Goal: Use online tool/utility: Utilize a website feature to perform a specific function

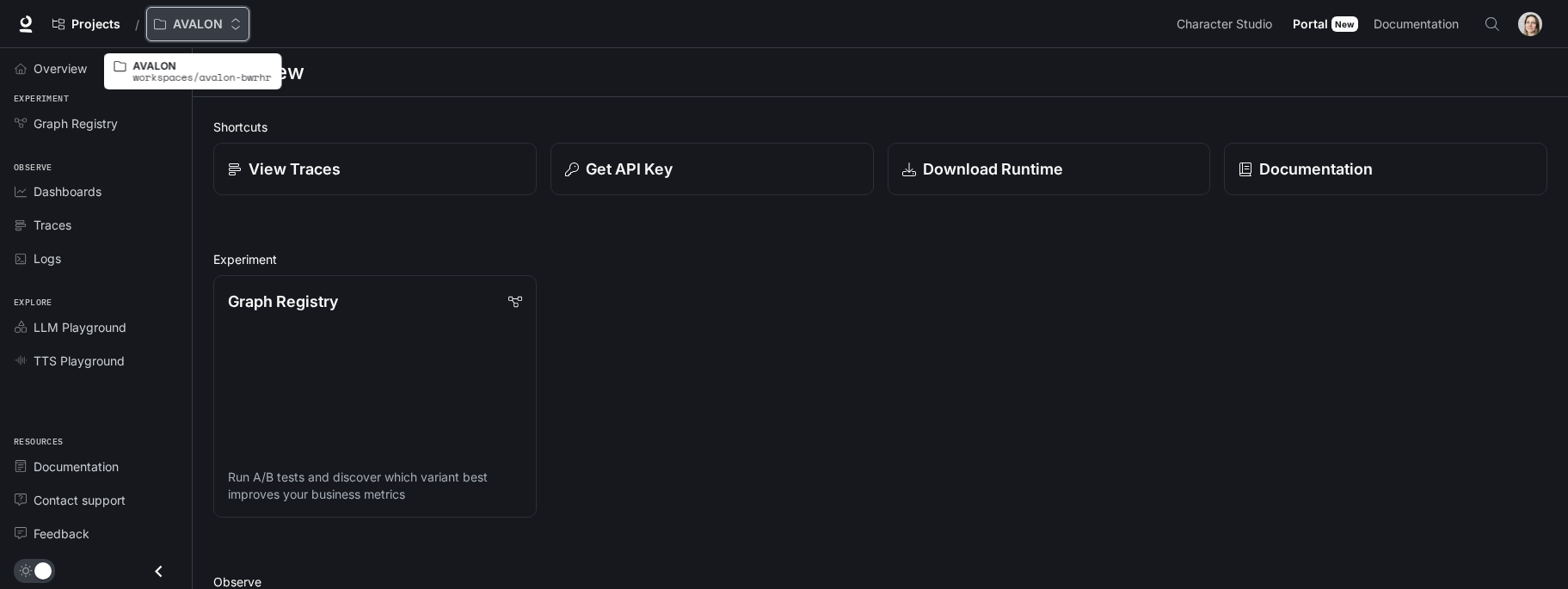
click at [224, 22] on div "AVALON" at bounding box center [192, 24] width 76 height 15
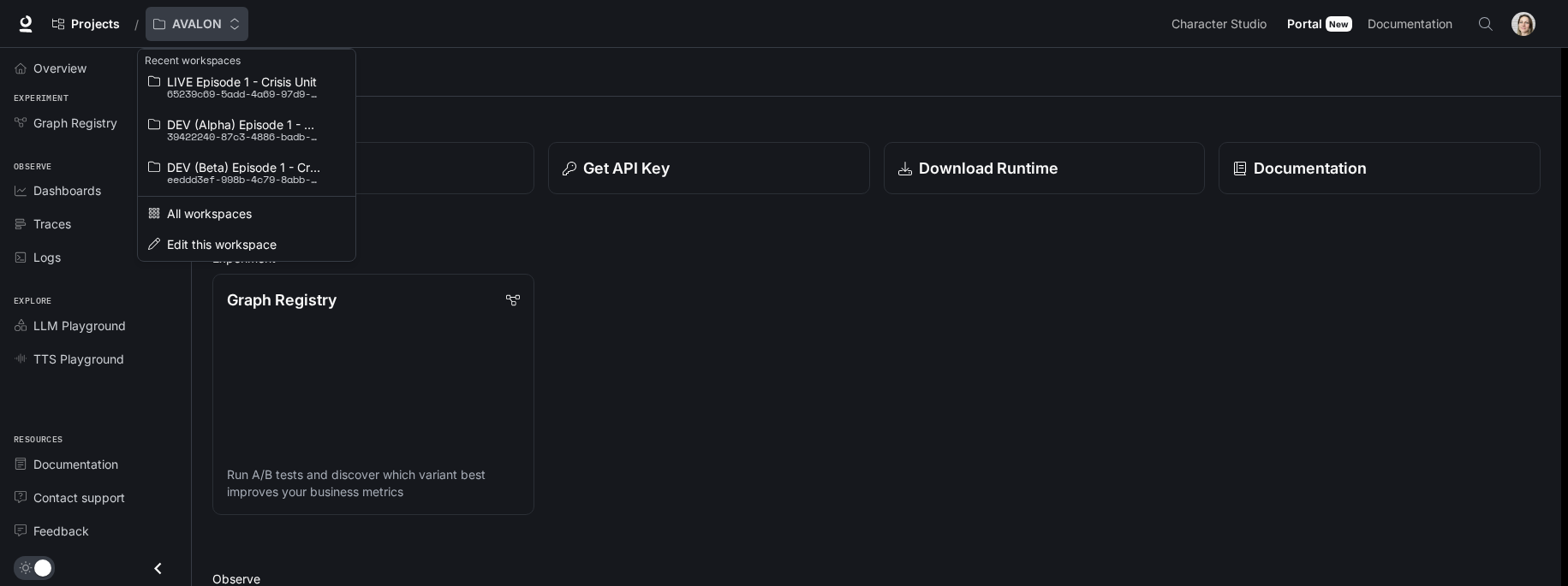
click at [223, 22] on div "Open workspace menu" at bounding box center [784, 293] width 1568 height 586
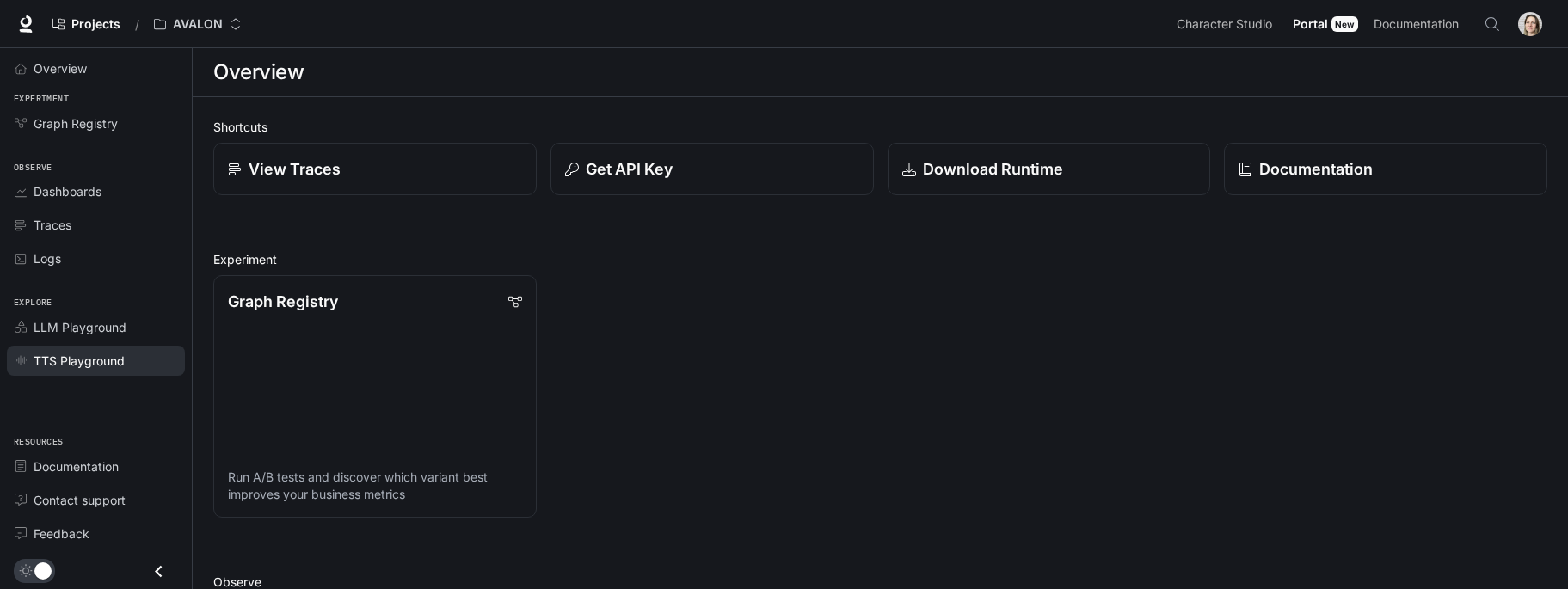
click at [99, 361] on span "TTS Playground" at bounding box center [79, 360] width 91 height 18
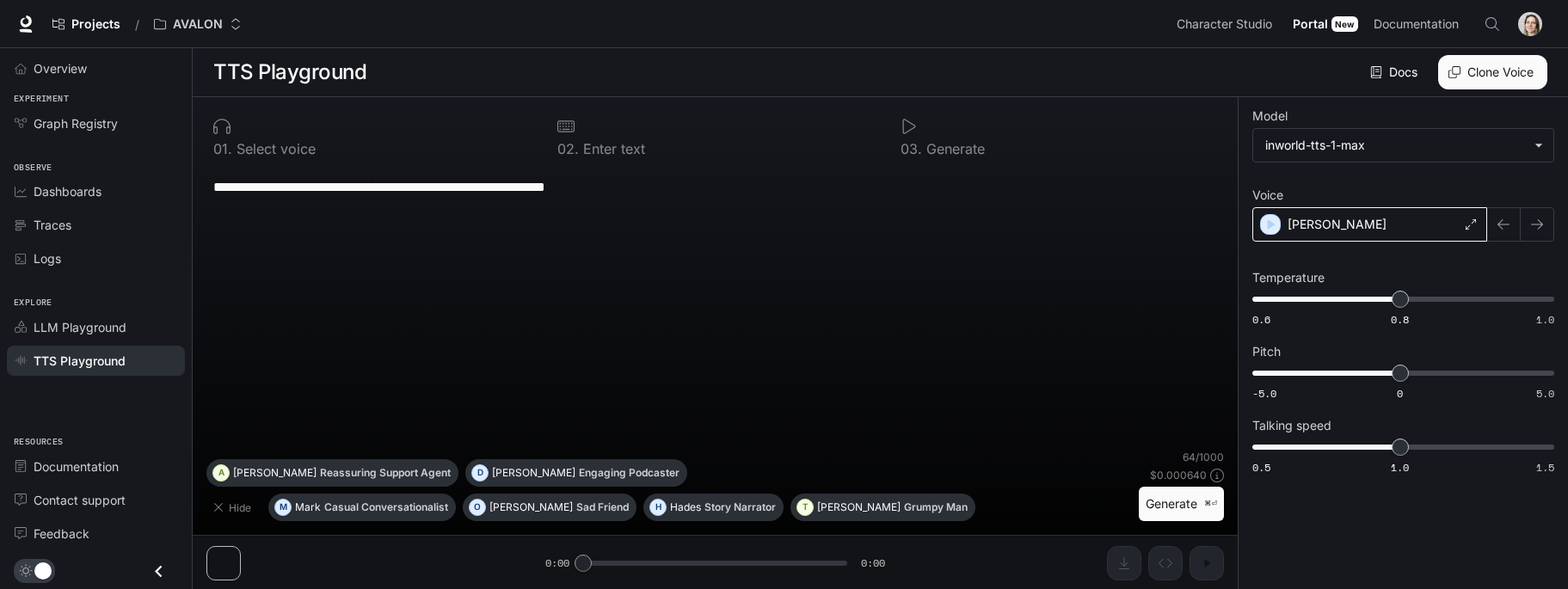
click at [1365, 224] on div "[PERSON_NAME]" at bounding box center [1369, 225] width 235 height 34
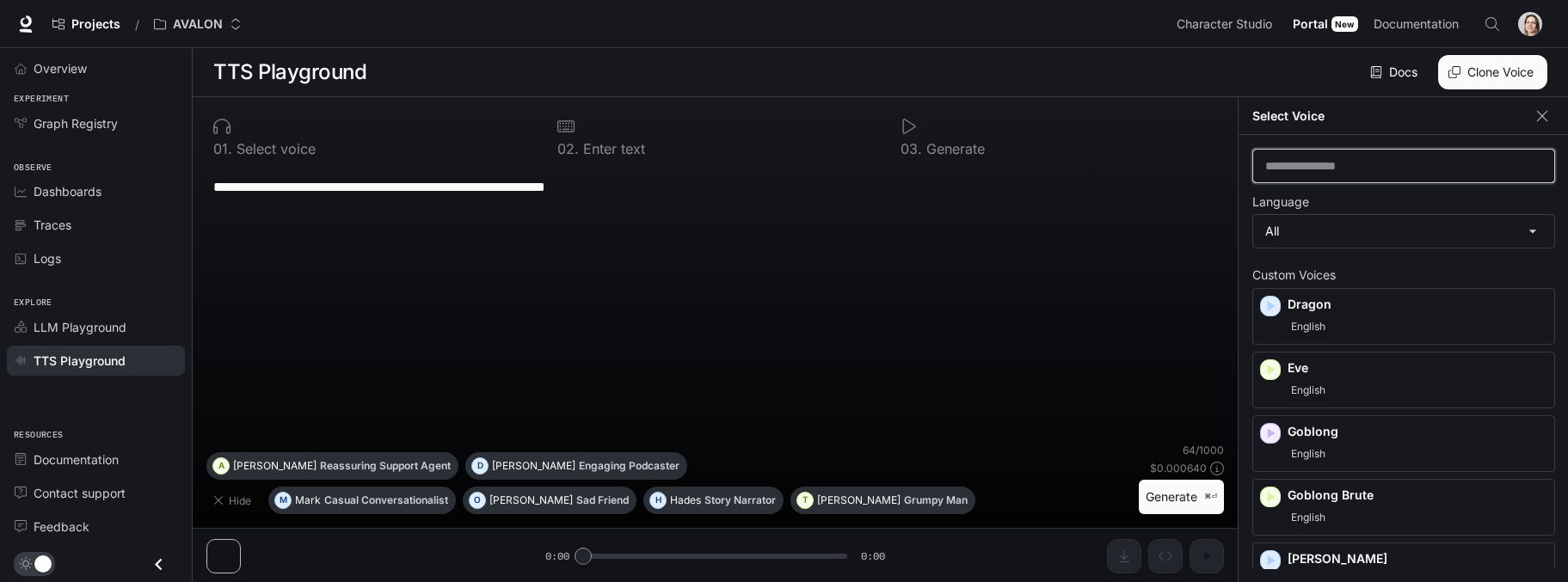
click at [1354, 168] on input "text" at bounding box center [1404, 166] width 301 height 17
type input "*"
click at [1389, 394] on div "English" at bounding box center [1417, 390] width 260 height 21
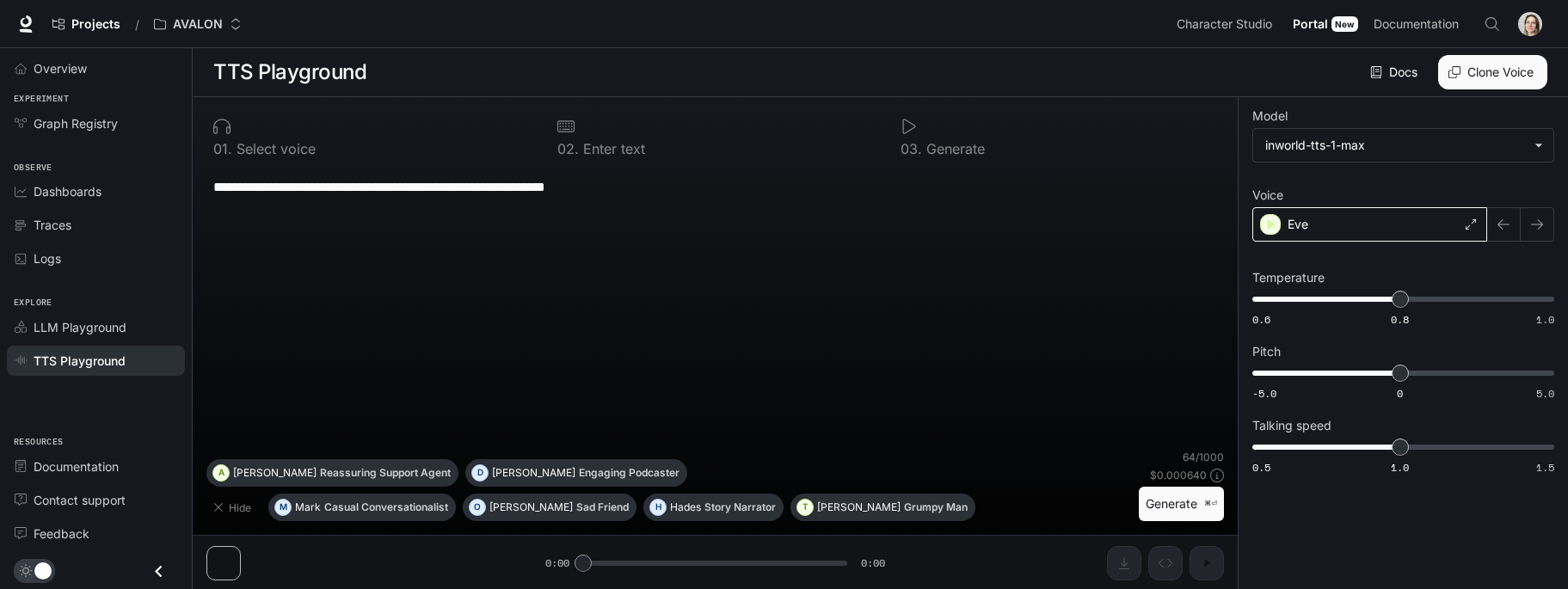
click at [1453, 224] on div "Eve" at bounding box center [1369, 225] width 235 height 34
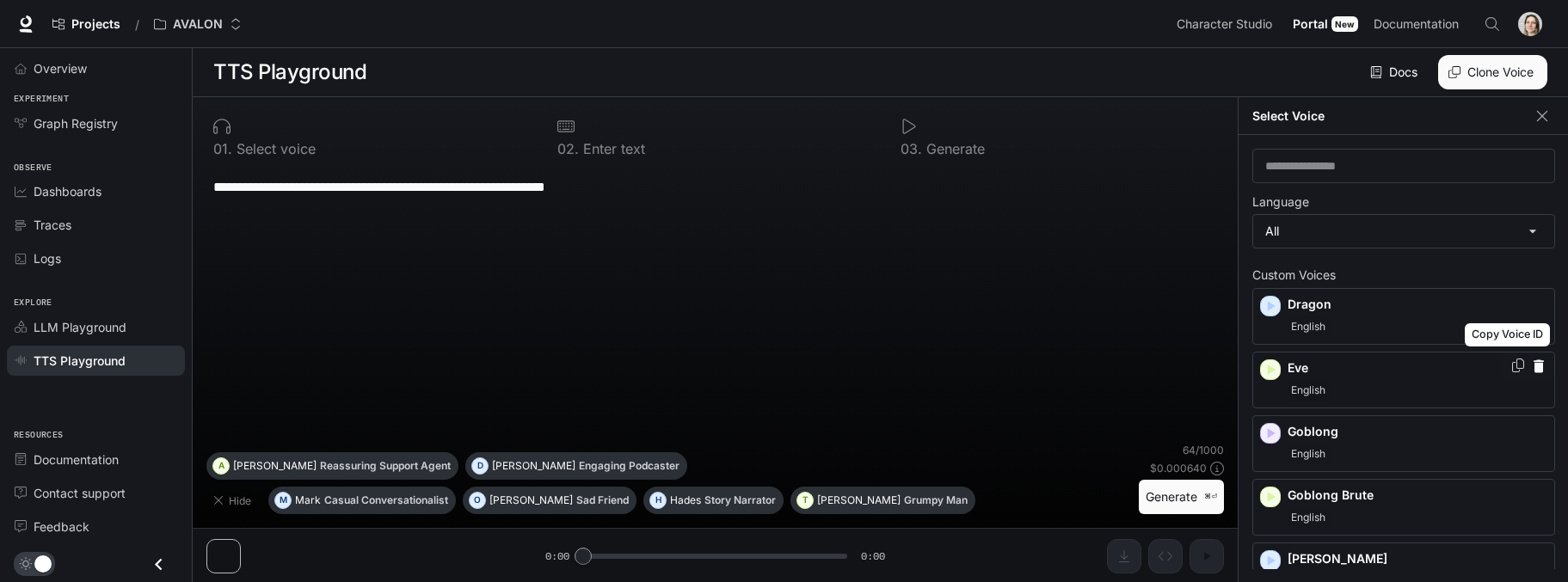
click at [1512, 367] on icon "Copy Voice ID" at bounding box center [1518, 365] width 12 height 14
